Goal: Task Accomplishment & Management: Use online tool/utility

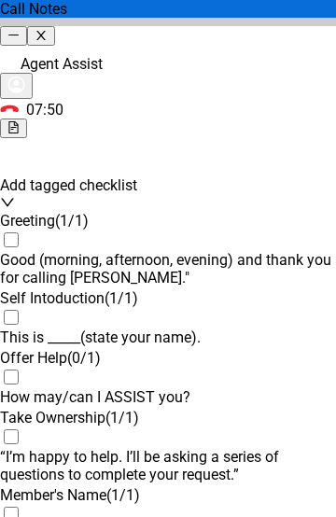
scroll to position [2051, 0]
click at [169, 54] on div "Agent Assist" at bounding box center [168, 75] width 336 height 52
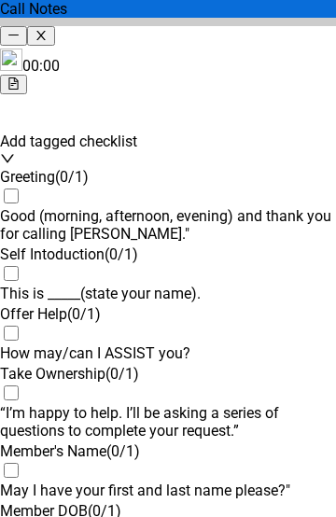
scroll to position [0, 0]
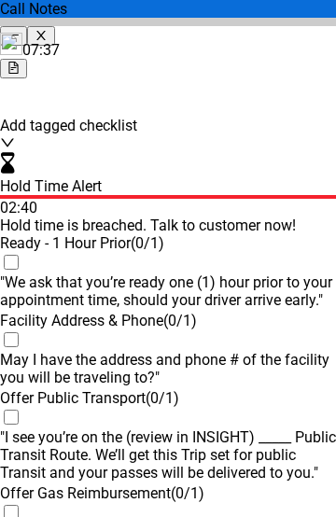
click at [13, 277] on div "Greeting ( 1 / 1 ) Self Intoduction ( 1 / 1 ) Offer Help ( 1 / 1 ) Take Ownersh…" at bounding box center [168, 466] width 336 height 465
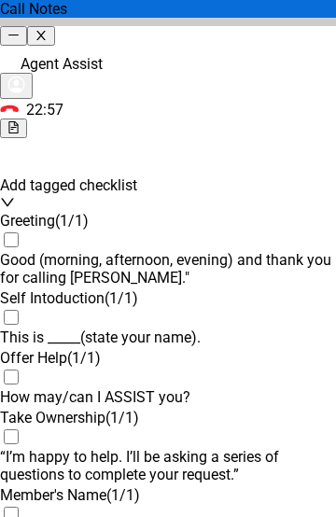
scroll to position [2051, 0]
